Goal: Find specific page/section: Find specific page/section

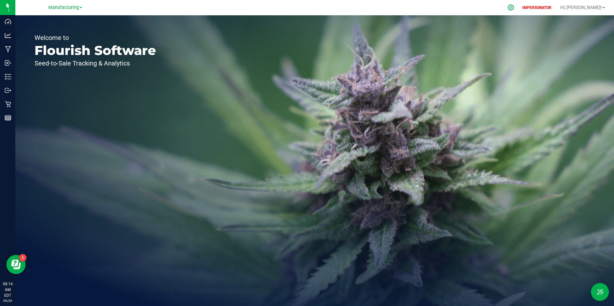
click at [514, 6] on icon at bounding box center [511, 7] width 6 height 6
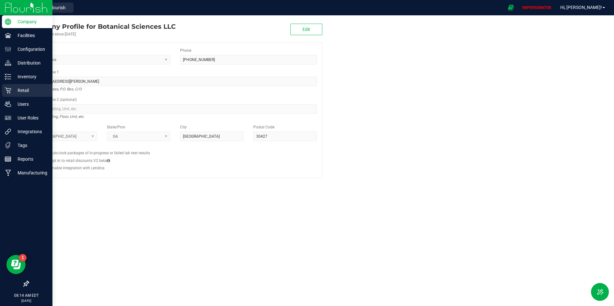
click at [19, 93] on p "Retail" at bounding box center [30, 91] width 38 height 8
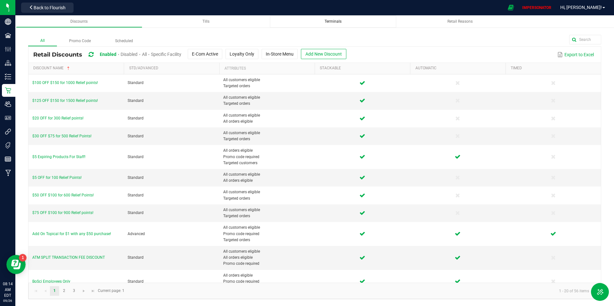
click at [327, 22] on span "Terminals" at bounding box center [333, 21] width 17 height 4
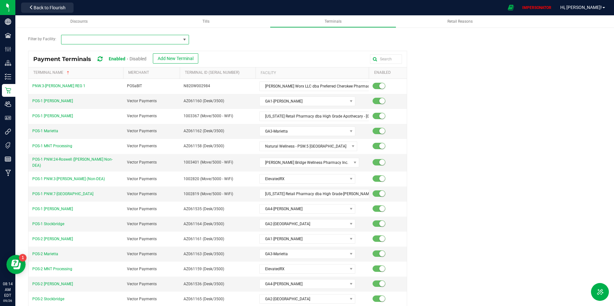
click at [169, 41] on span at bounding box center [120, 39] width 119 height 9
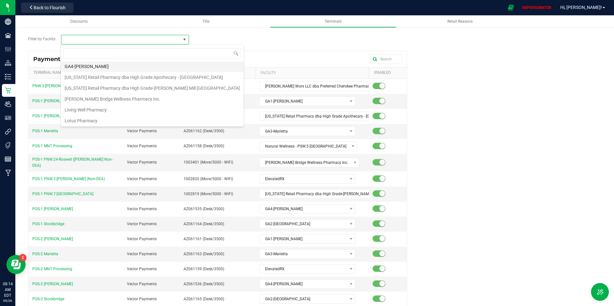
scroll to position [110, 0]
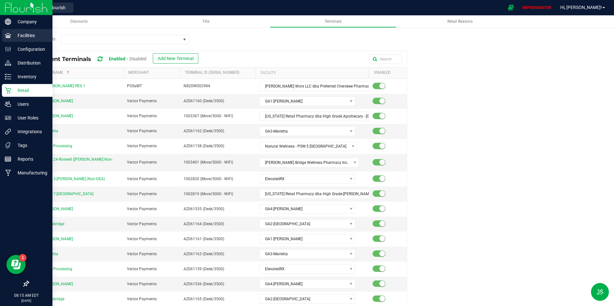
click at [17, 36] on p "Facilities" at bounding box center [30, 36] width 38 height 8
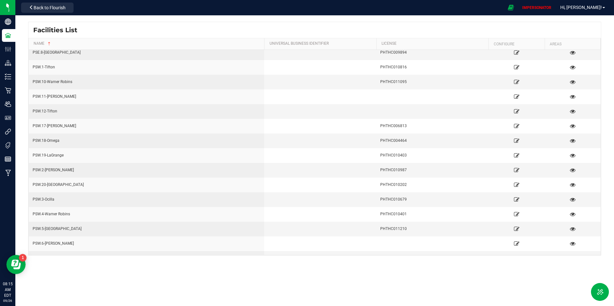
scroll to position [574, 0]
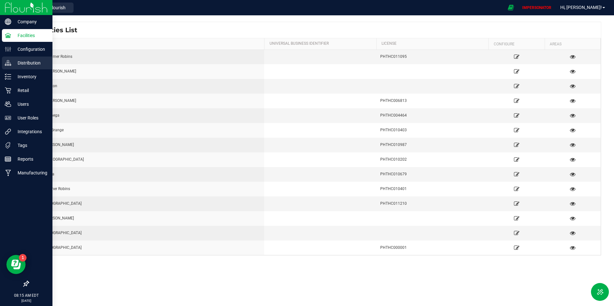
click at [28, 66] on p "Distribution" at bounding box center [30, 63] width 38 height 8
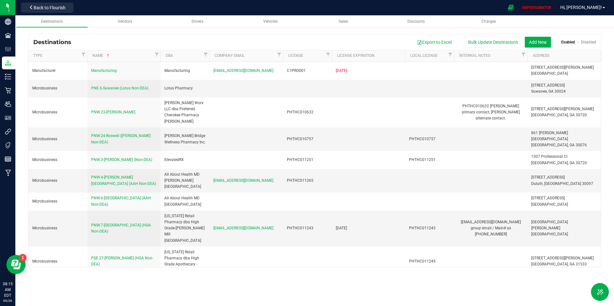
scroll to position [172, 0]
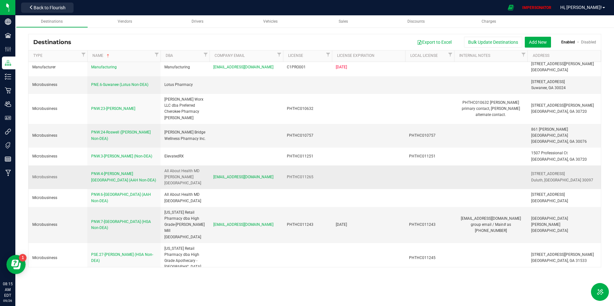
drag, startPoint x: 566, startPoint y: 145, endPoint x: 44, endPoint y: 140, distance: 522.0
click at [44, 166] on tr "Microbusiness PNW.4-[PERSON_NAME][GEOGRAPHIC_DATA] (AAH Non-DEA) All About Heal…" at bounding box center [314, 178] width 572 height 24
copy tr "usiness PNW.4-[PERSON_NAME][GEOGRAPHIC_DATA] (AAH Non-DEA) All About Health MD …"
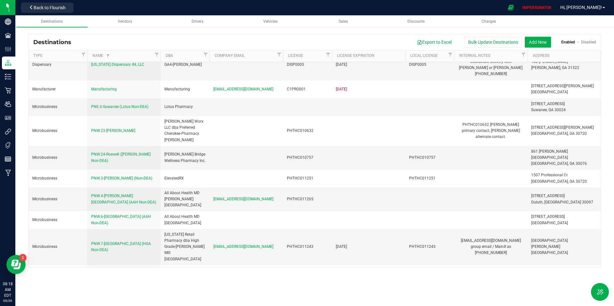
scroll to position [150, 0]
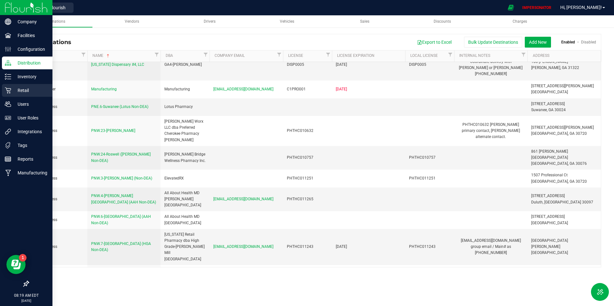
click at [9, 94] on div "Retail" at bounding box center [27, 90] width 51 height 13
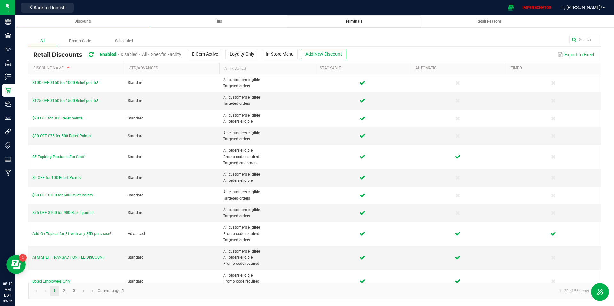
click at [344, 24] on div "Terminals" at bounding box center [354, 21] width 124 height 5
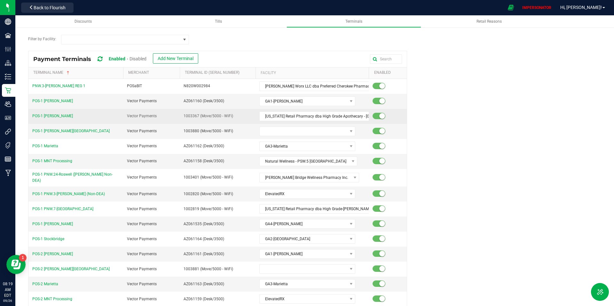
scroll to position [50, 0]
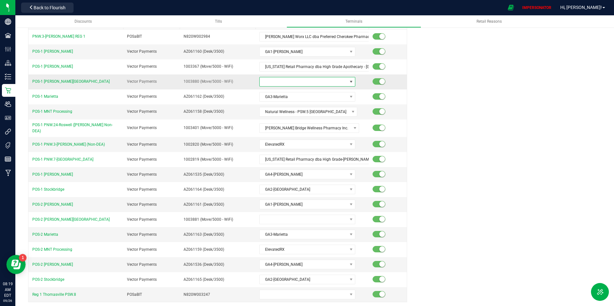
click at [297, 84] on span at bounding box center [304, 81] width 88 height 9
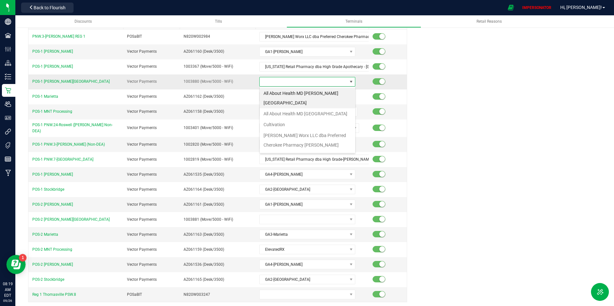
scroll to position [10, 96]
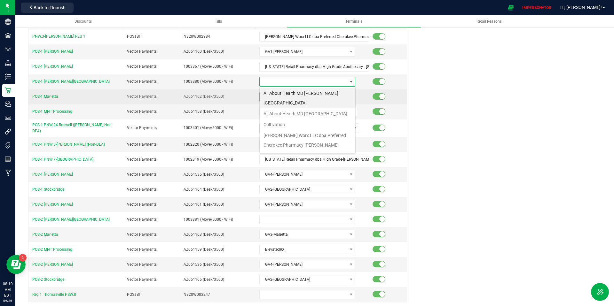
click at [297, 94] on li "All About Health MD [PERSON_NAME][GEOGRAPHIC_DATA]" at bounding box center [308, 98] width 96 height 20
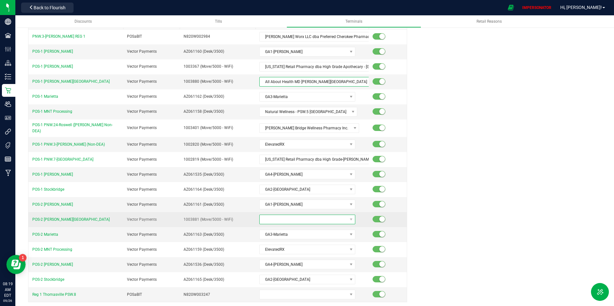
click at [291, 217] on span at bounding box center [304, 219] width 88 height 9
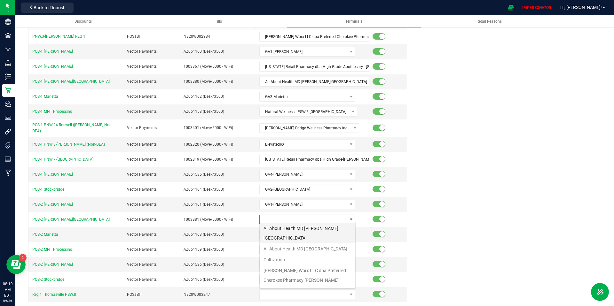
click at [293, 231] on li "All About Health MD [PERSON_NAME][GEOGRAPHIC_DATA]" at bounding box center [308, 233] width 96 height 20
